Goal: Transaction & Acquisition: Purchase product/service

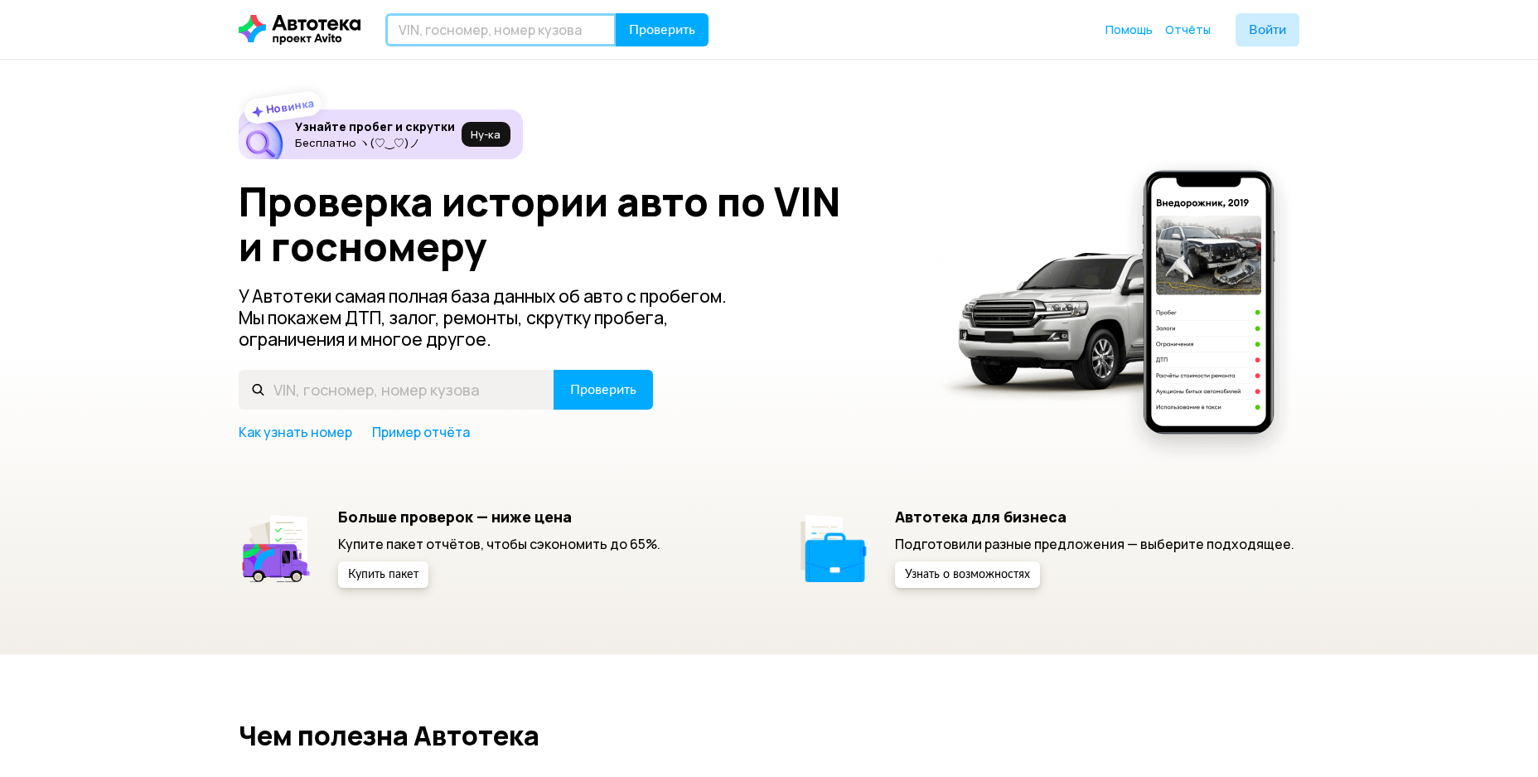
click at [448, 33] on input "text" at bounding box center [500, 29] width 231 height 33
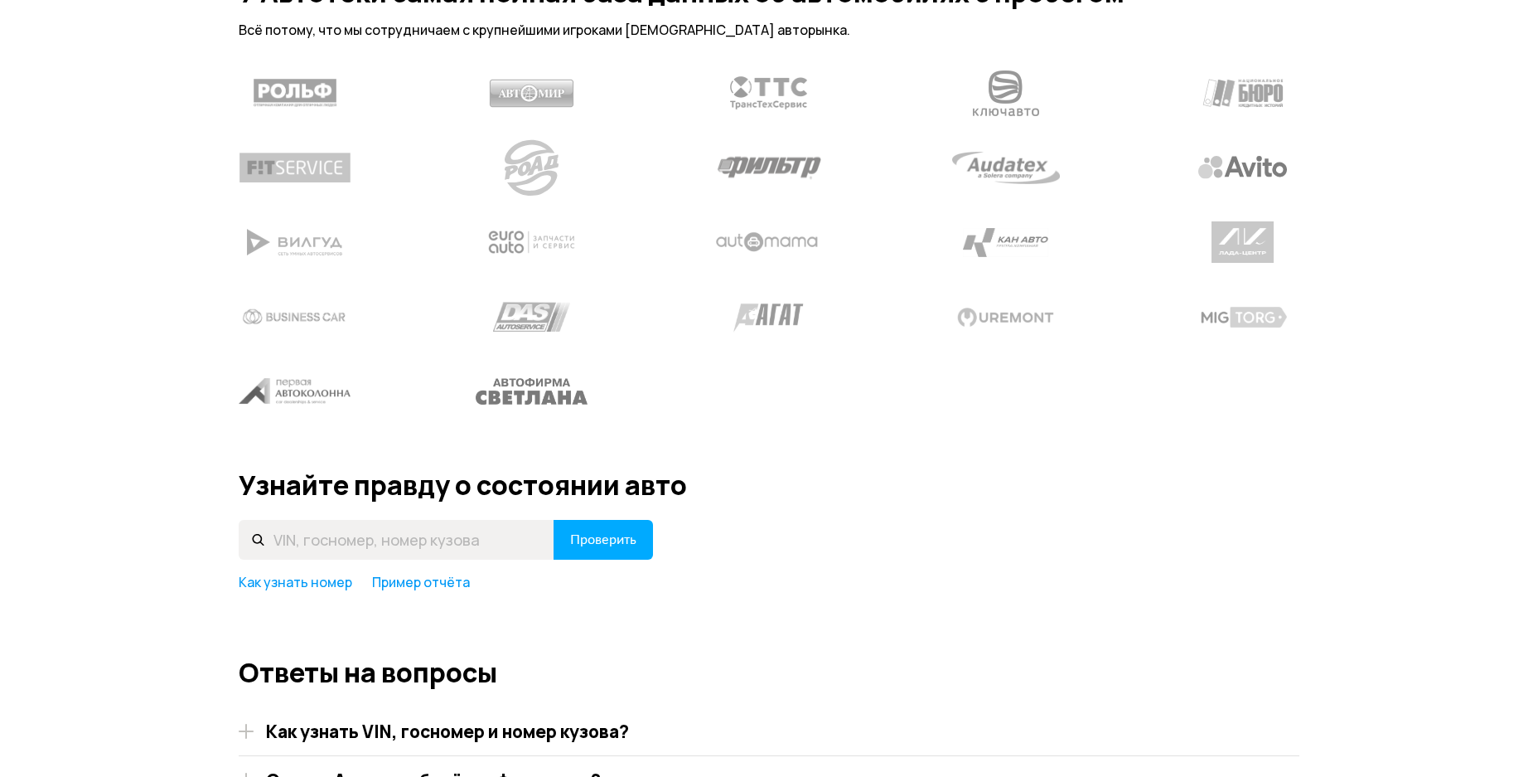
scroll to position [1935, 0]
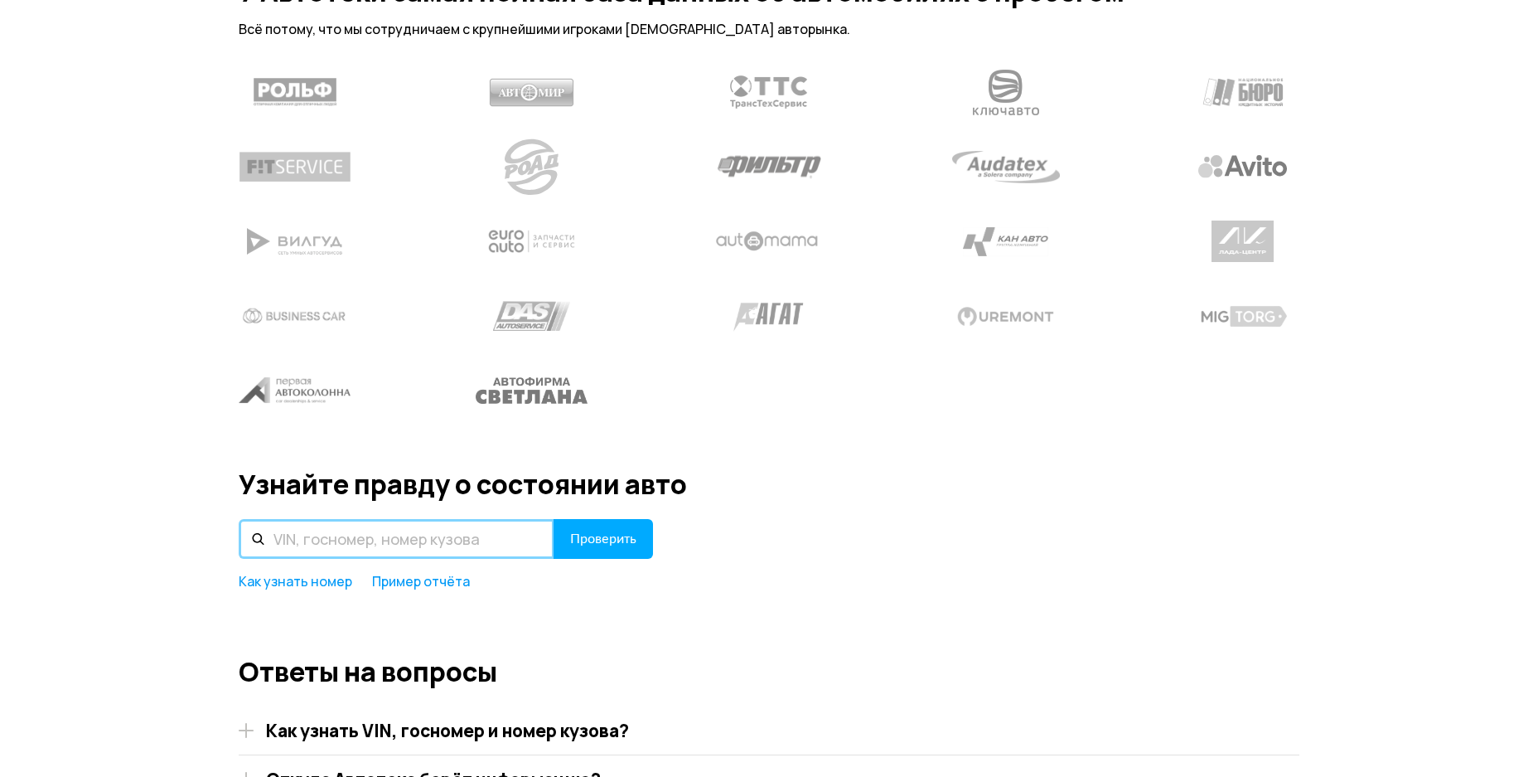
click at [395, 519] on input "text" at bounding box center [397, 539] width 316 height 40
paste input "[VEHICLE_IDENTIFICATION_NUMBER]"
type input "[VEHICLE_IDENTIFICATION_NUMBER]"
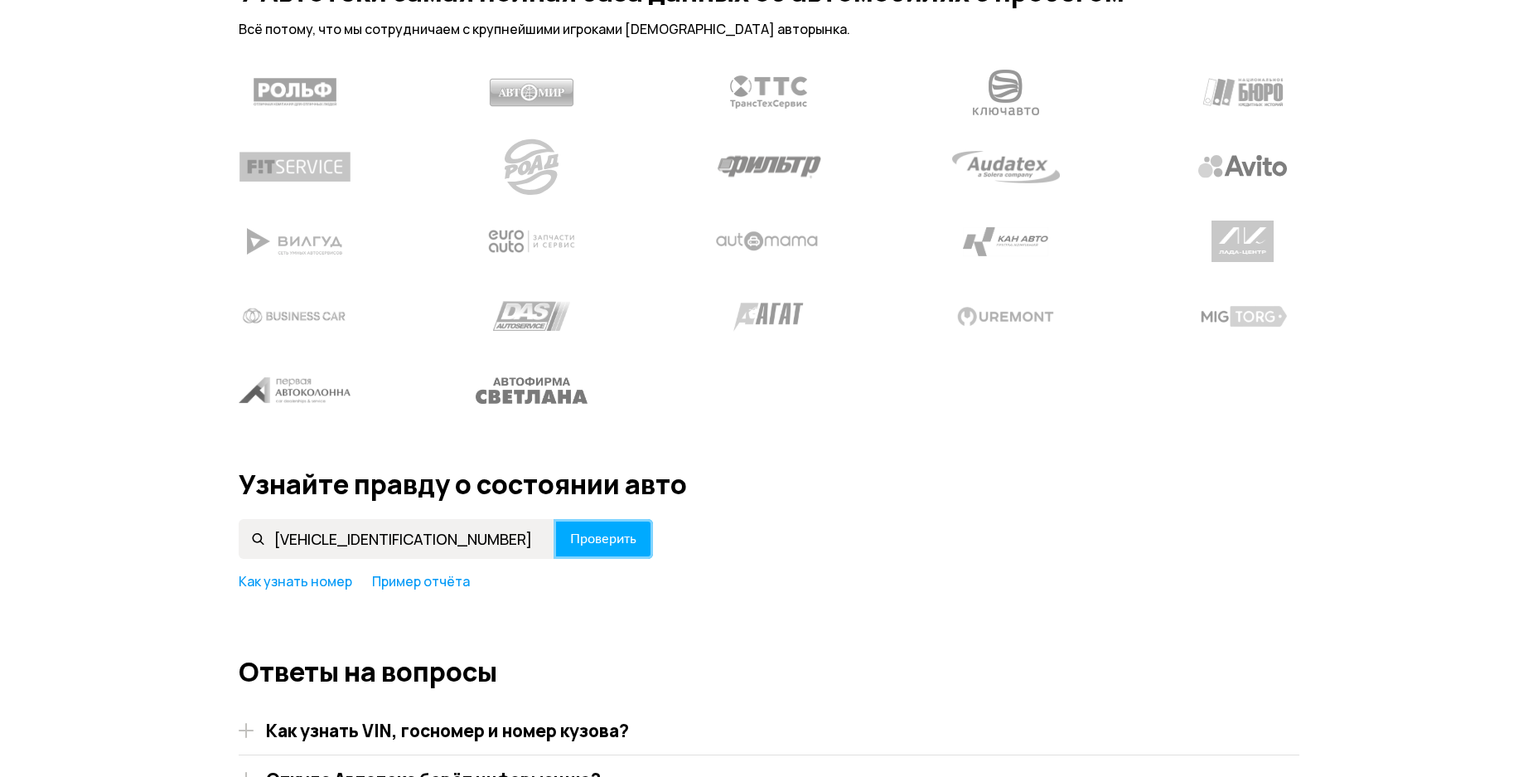
drag, startPoint x: 599, startPoint y: 523, endPoint x: 1185, endPoint y: 590, distance: 589.8
click at [613, 532] on span "Проверить" at bounding box center [603, 538] width 66 height 13
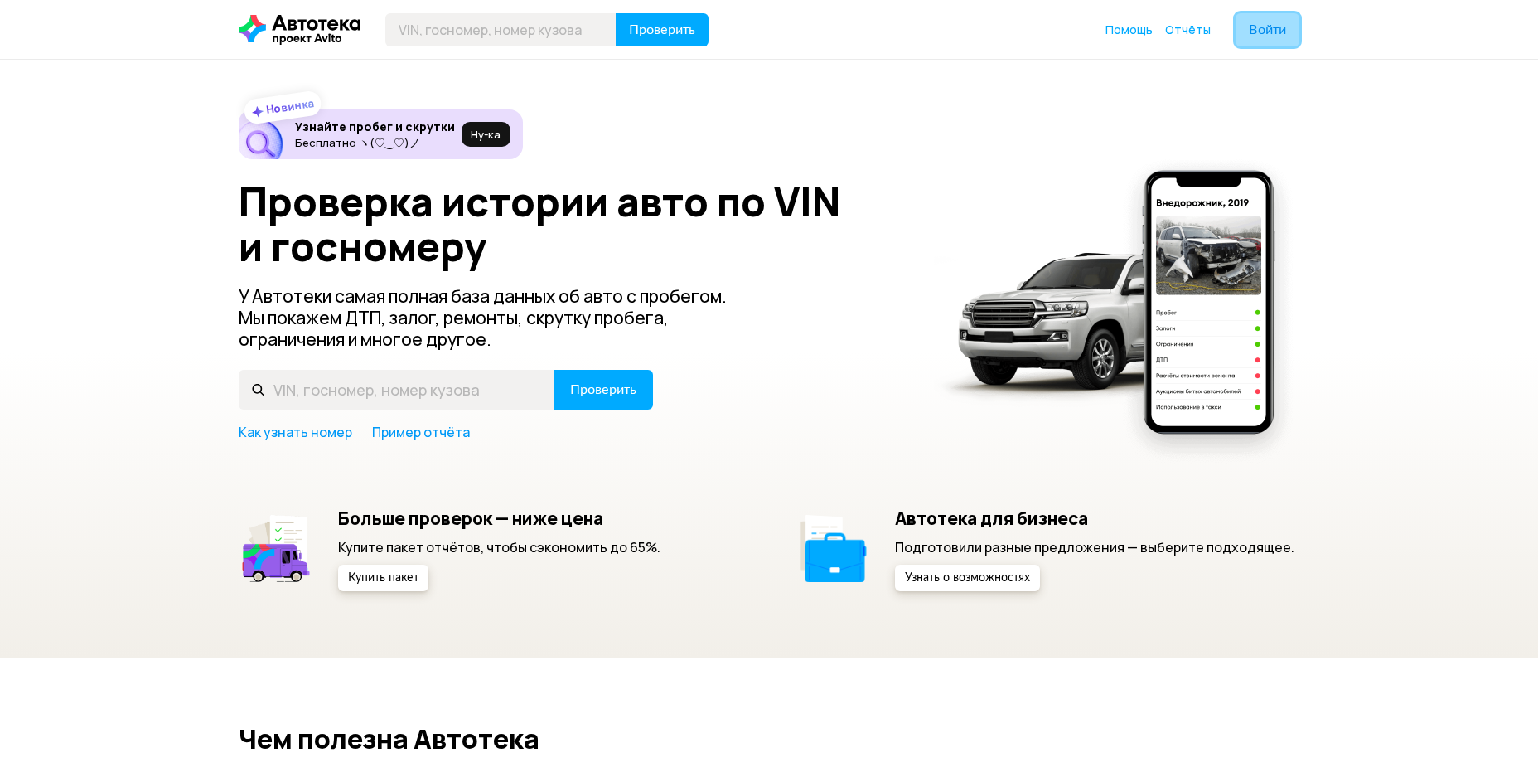
click at [1254, 33] on span "Войти" at bounding box center [1267, 29] width 37 height 13
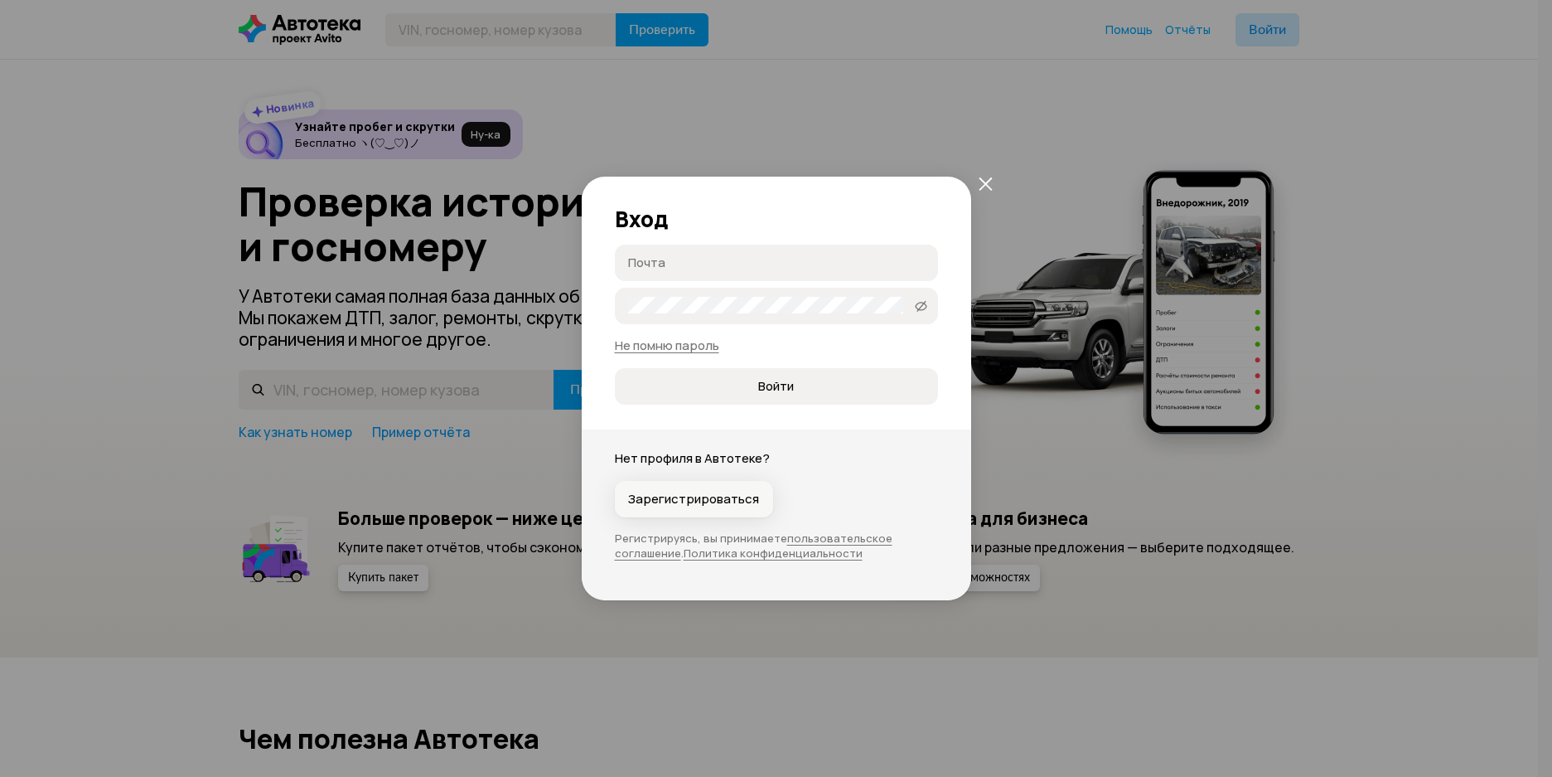
click at [734, 501] on span "Зарегистрироваться" at bounding box center [693, 499] width 131 height 17
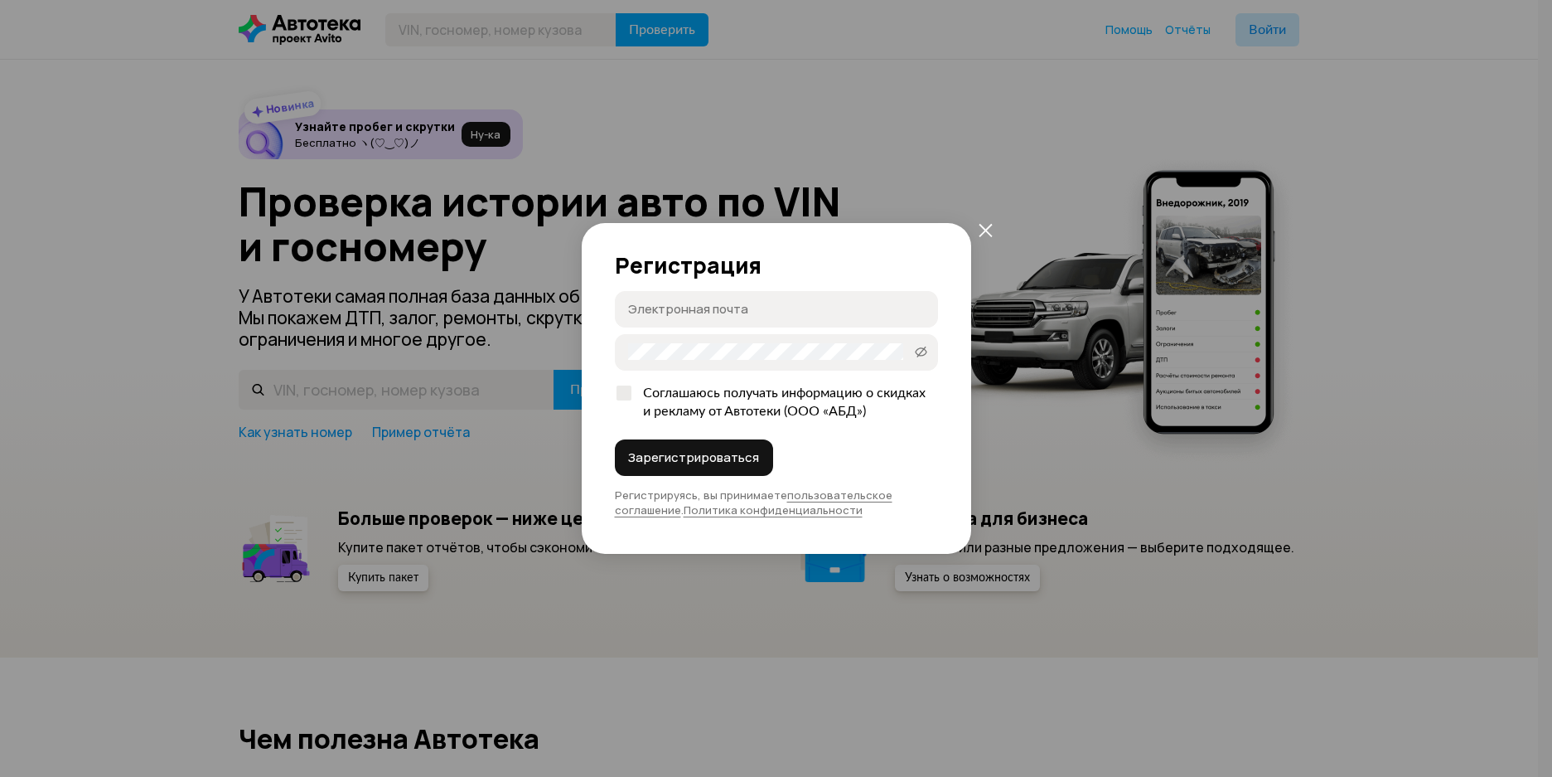
click at [703, 307] on input "Электронная почта" at bounding box center [779, 308] width 302 height 17
type input "[EMAIL_ADDRESS][DOMAIN_NAME]"
click at [758, 304] on input "gafarovaea@cspu.ru" at bounding box center [770, 308] width 285 height 17
click at [948, 491] on div "Регистрация gafarovaea@cspu.ru gafarovaea@cspu.ru Пароль   Соглашаюсь получать …" at bounding box center [777, 388] width 390 height 331
click at [758, 308] on input "gafarovaea@cspu.ru" at bounding box center [770, 308] width 285 height 17
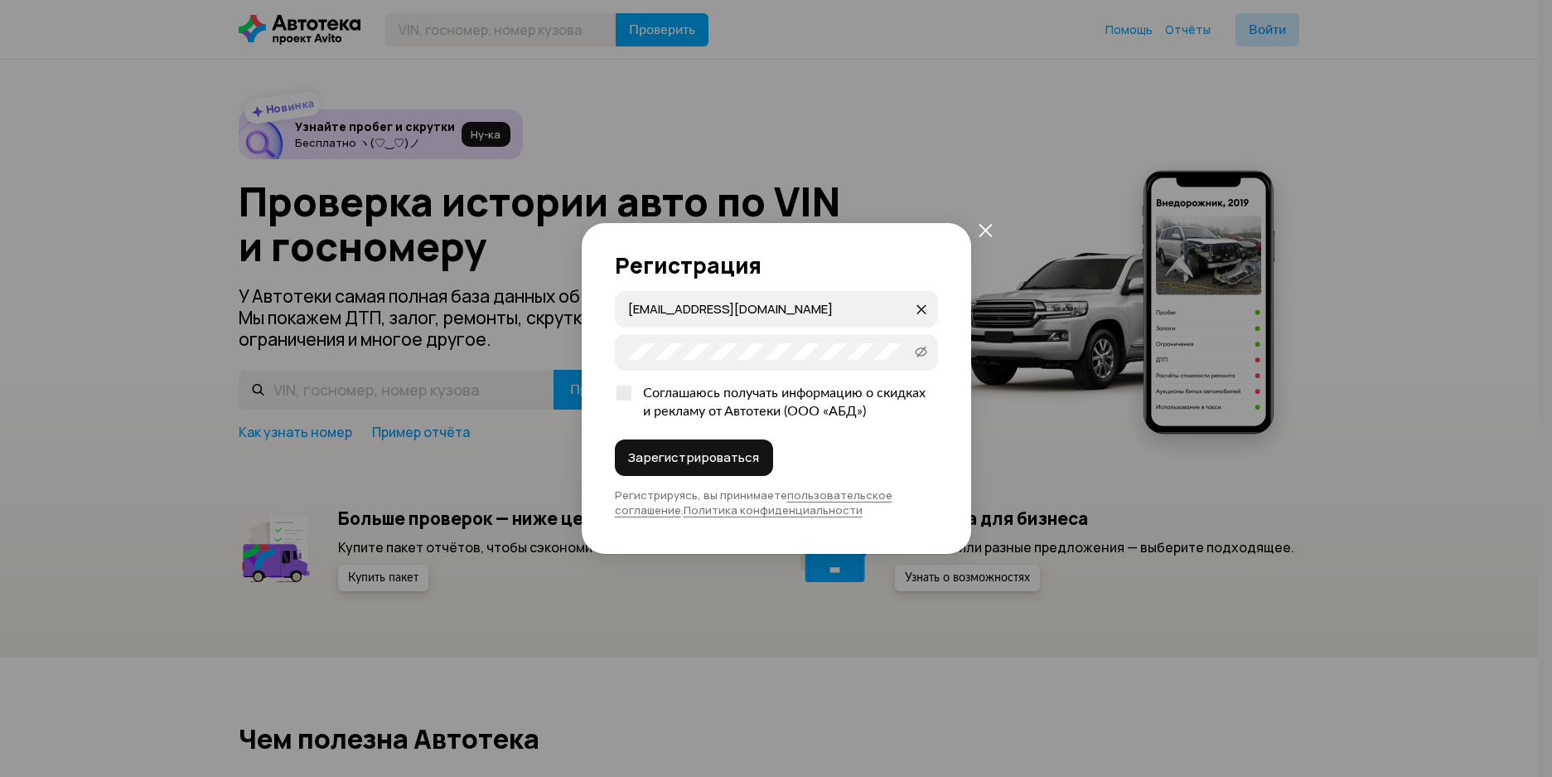
click at [908, 507] on p "Регистрируясь, вы принимаете пользовательское соглашение . Политика конфиденциа…" at bounding box center [776, 502] width 323 height 30
click at [722, 456] on span "Зарегистрироваться" at bounding box center [693, 457] width 131 height 17
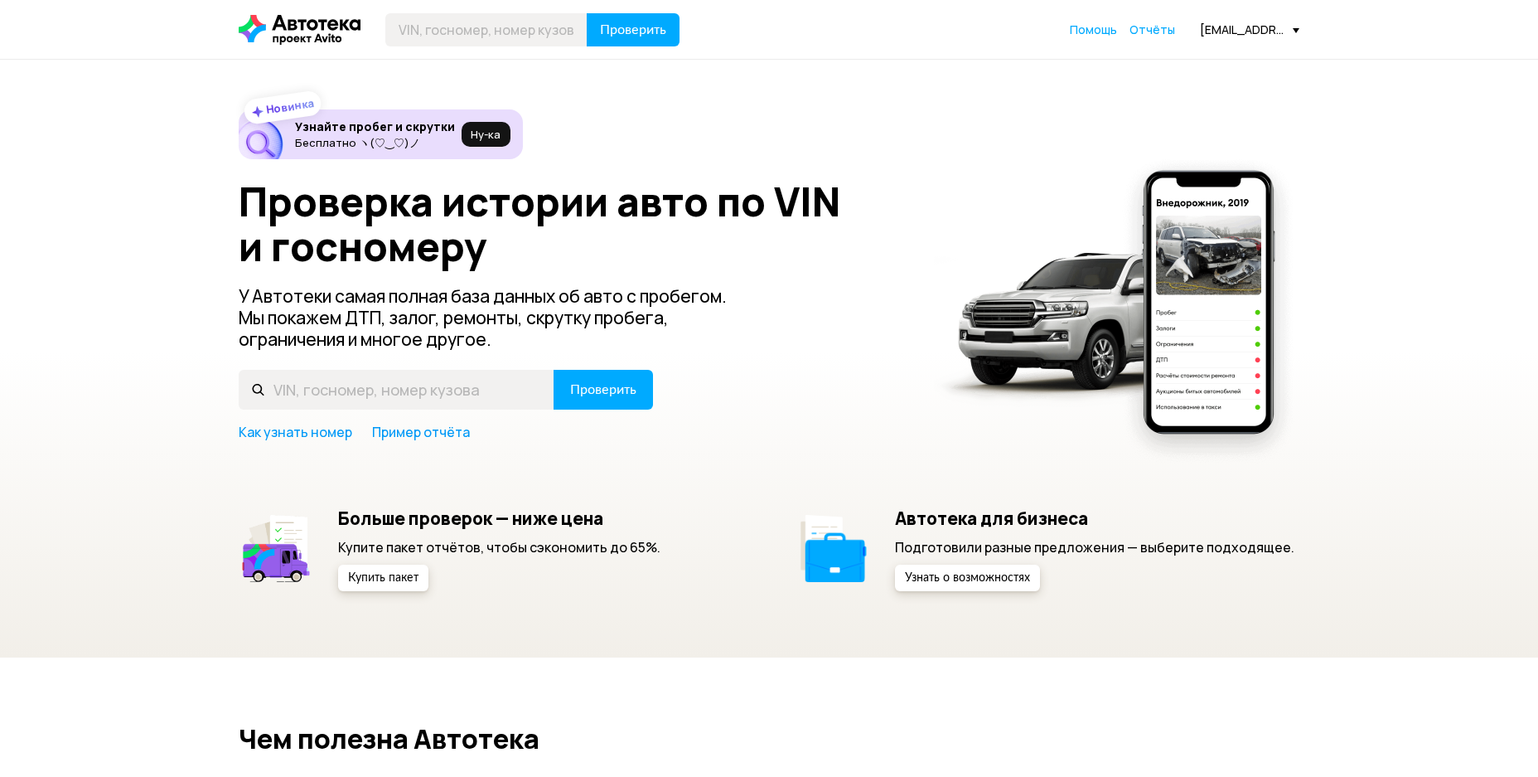
drag, startPoint x: 1367, startPoint y: 190, endPoint x: 1357, endPoint y: 190, distance: 9.9
click at [1366, 190] on div "Новинка Узнайте пробег и скрутки Бесплатно ヽ(♡‿♡)ノ Ну‑ка Проверка истории авто …" at bounding box center [769, 359] width 1538 height 598
click at [440, 31] on input "text" at bounding box center [486, 29] width 202 height 33
paste input "[VEHICLE_IDENTIFICATION_NUMBER]"
type input "[VEHICLE_IDENTIFICATION_NUMBER]"
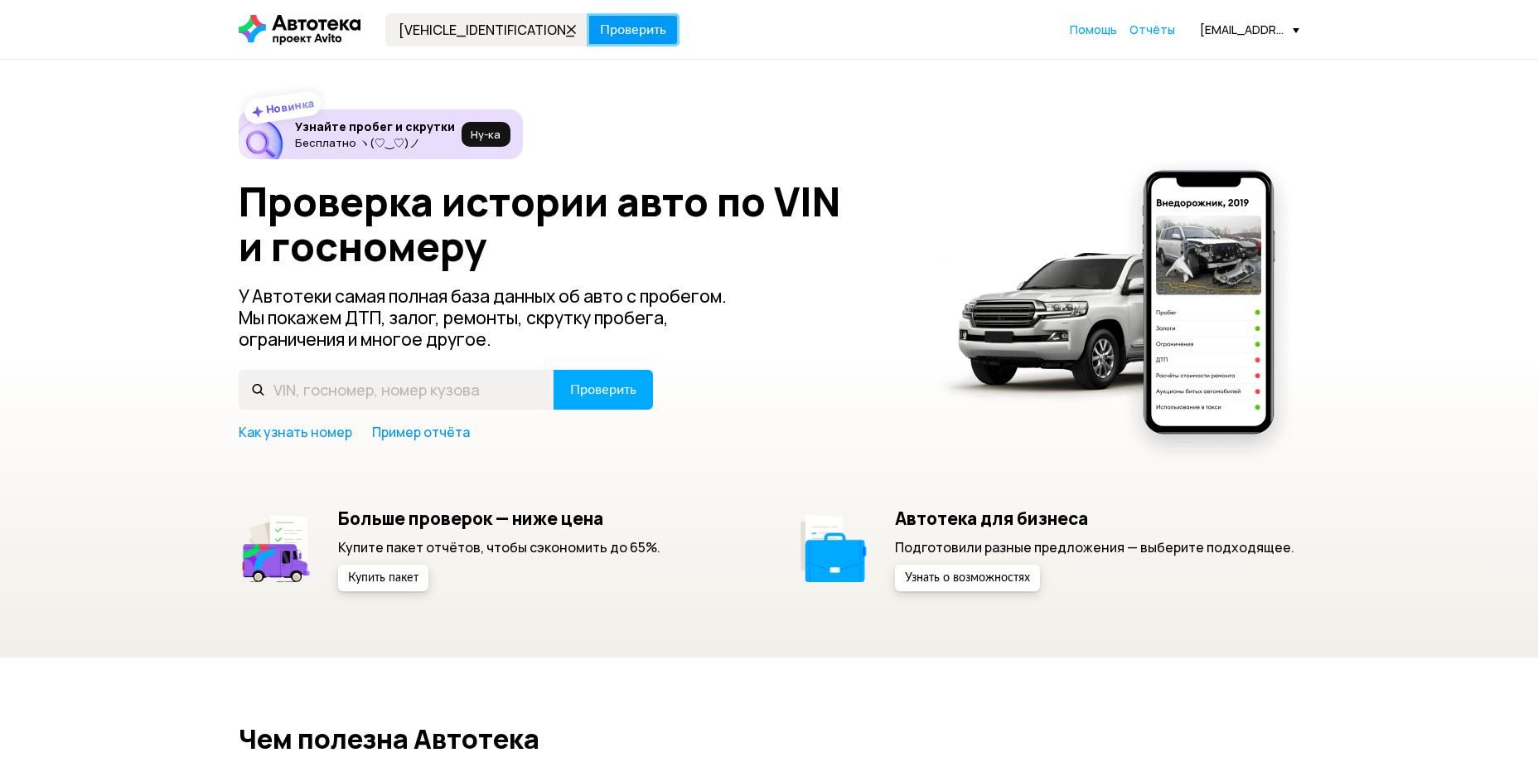
click at [617, 30] on span "Проверить" at bounding box center [633, 29] width 66 height 13
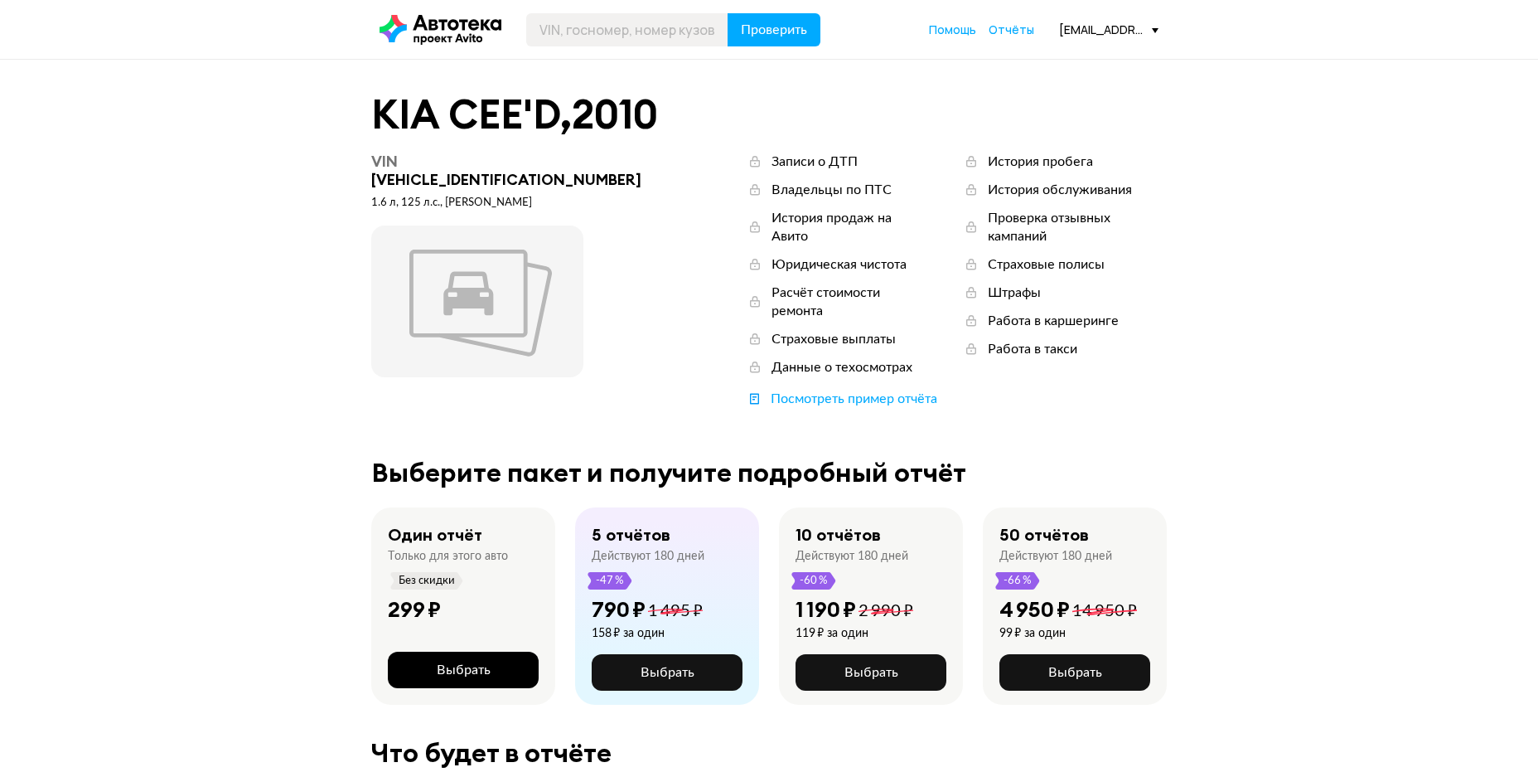
click at [468, 663] on span "Выбрать" at bounding box center [464, 669] width 54 height 13
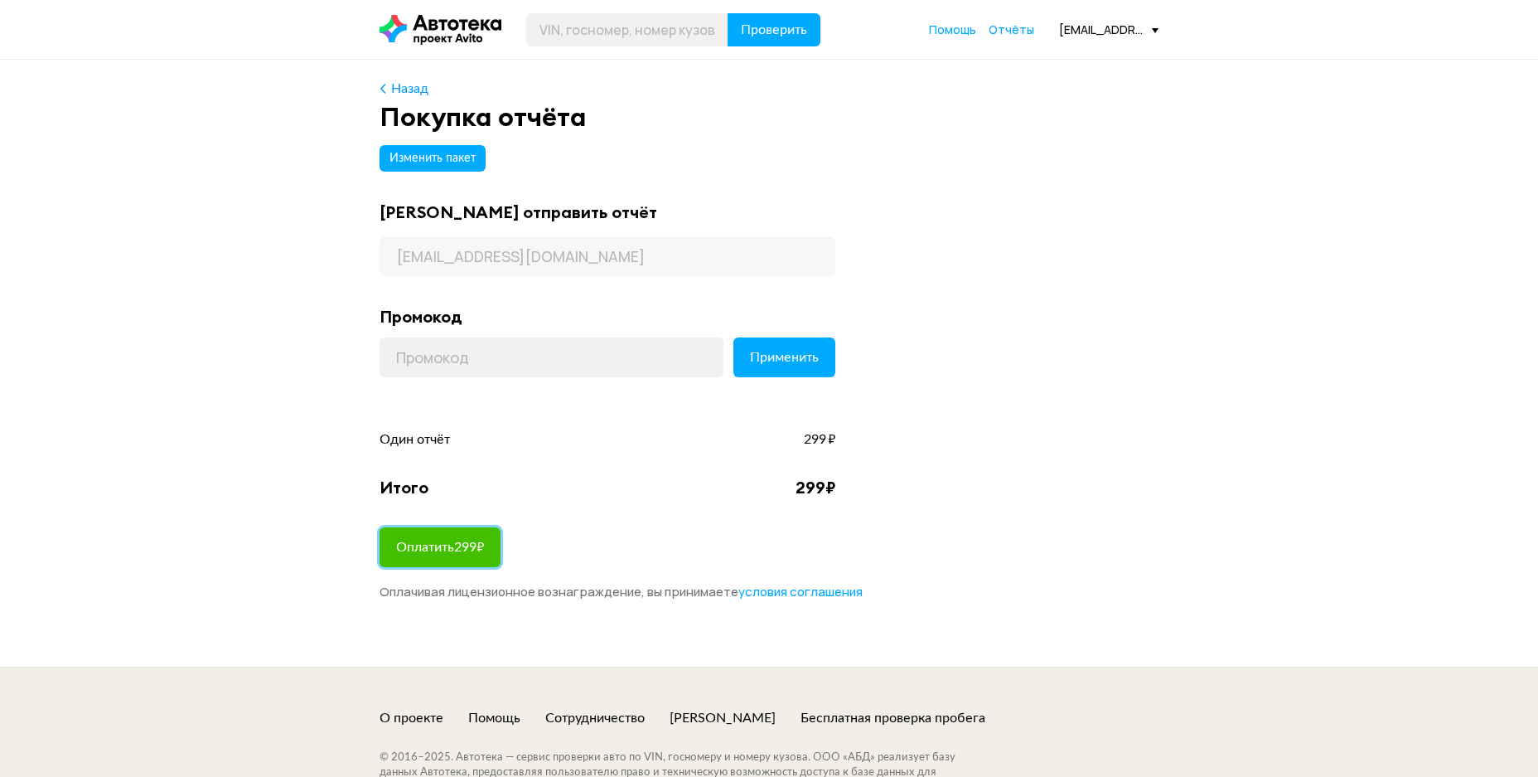
click at [444, 544] on span "Оплатить 299 ₽" at bounding box center [440, 546] width 88 height 13
